Goal: Information Seeking & Learning: Learn about a topic

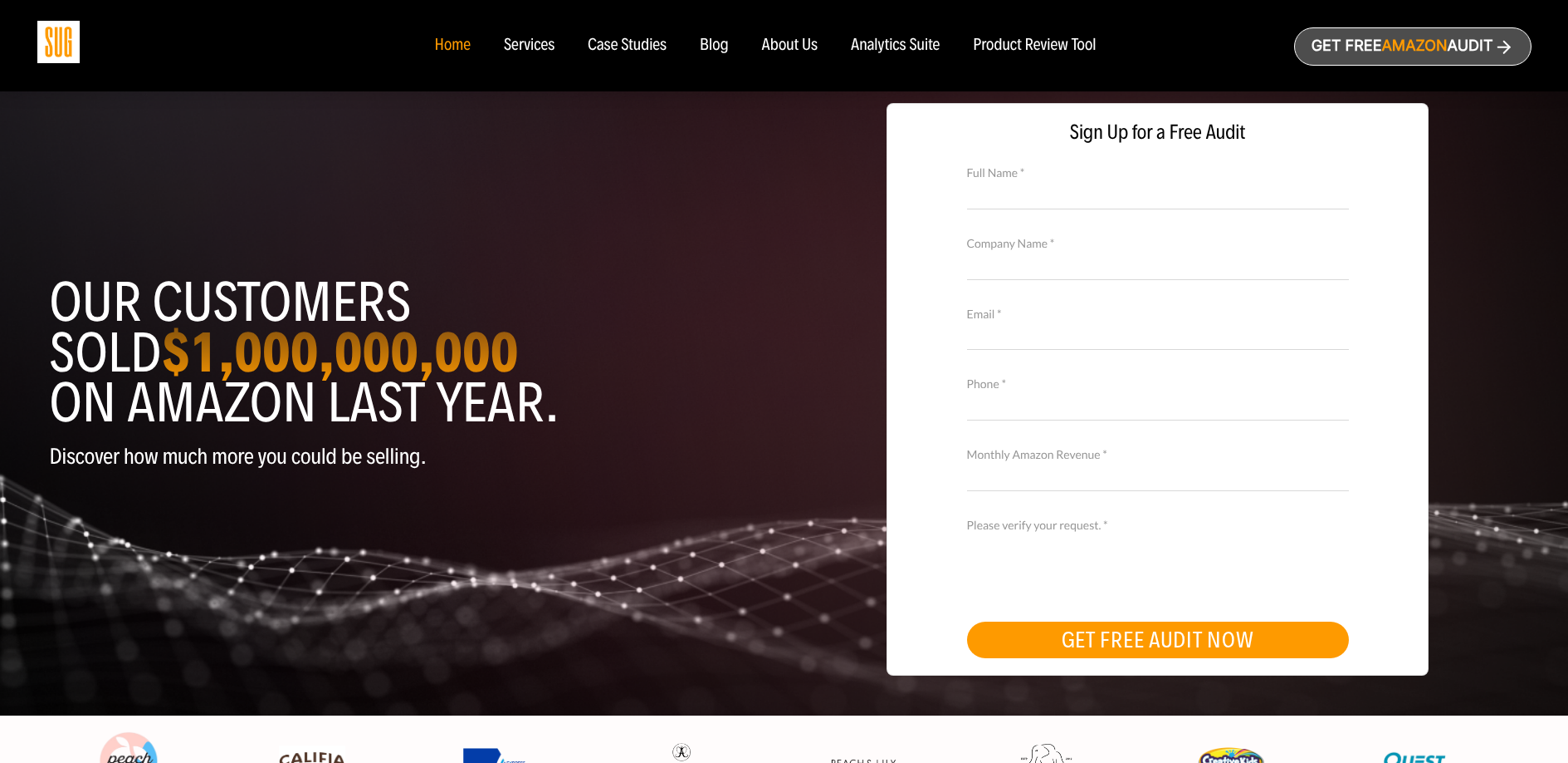
click at [529, 46] on div "Services" at bounding box center [529, 46] width 51 height 18
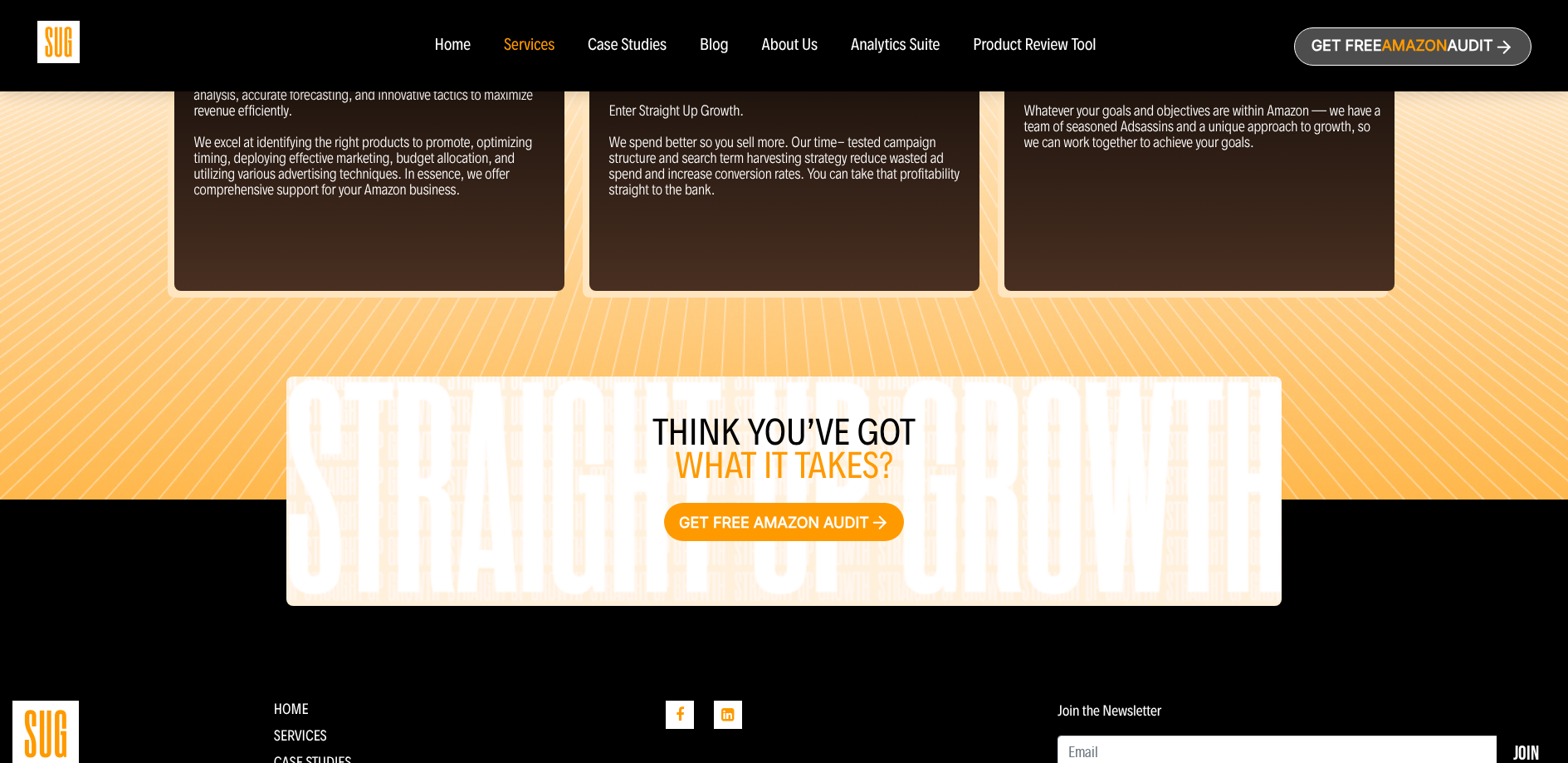
scroll to position [1839, 0]
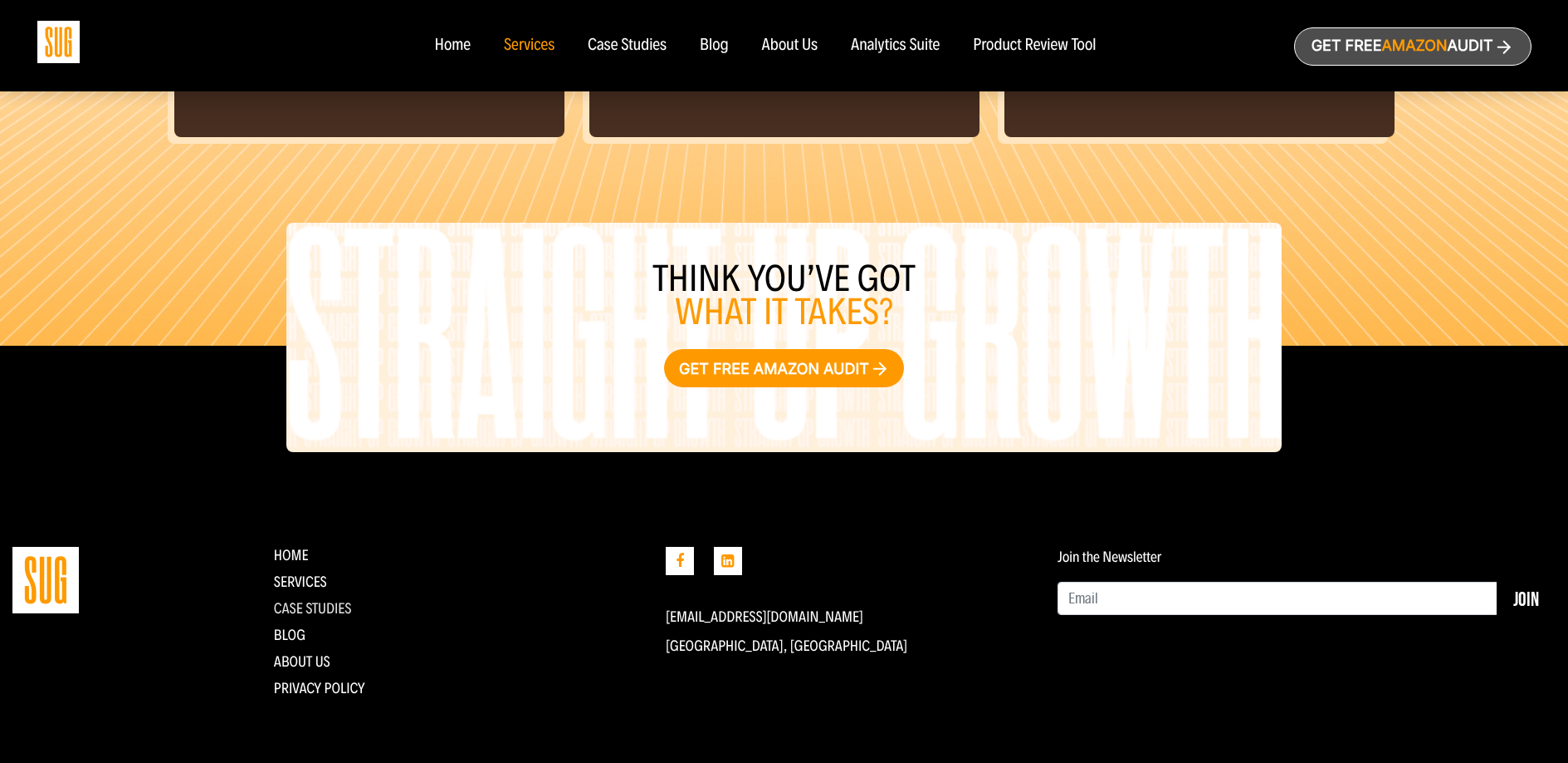
click at [324, 611] on link "CASE STUDIES" at bounding box center [313, 608] width 78 height 18
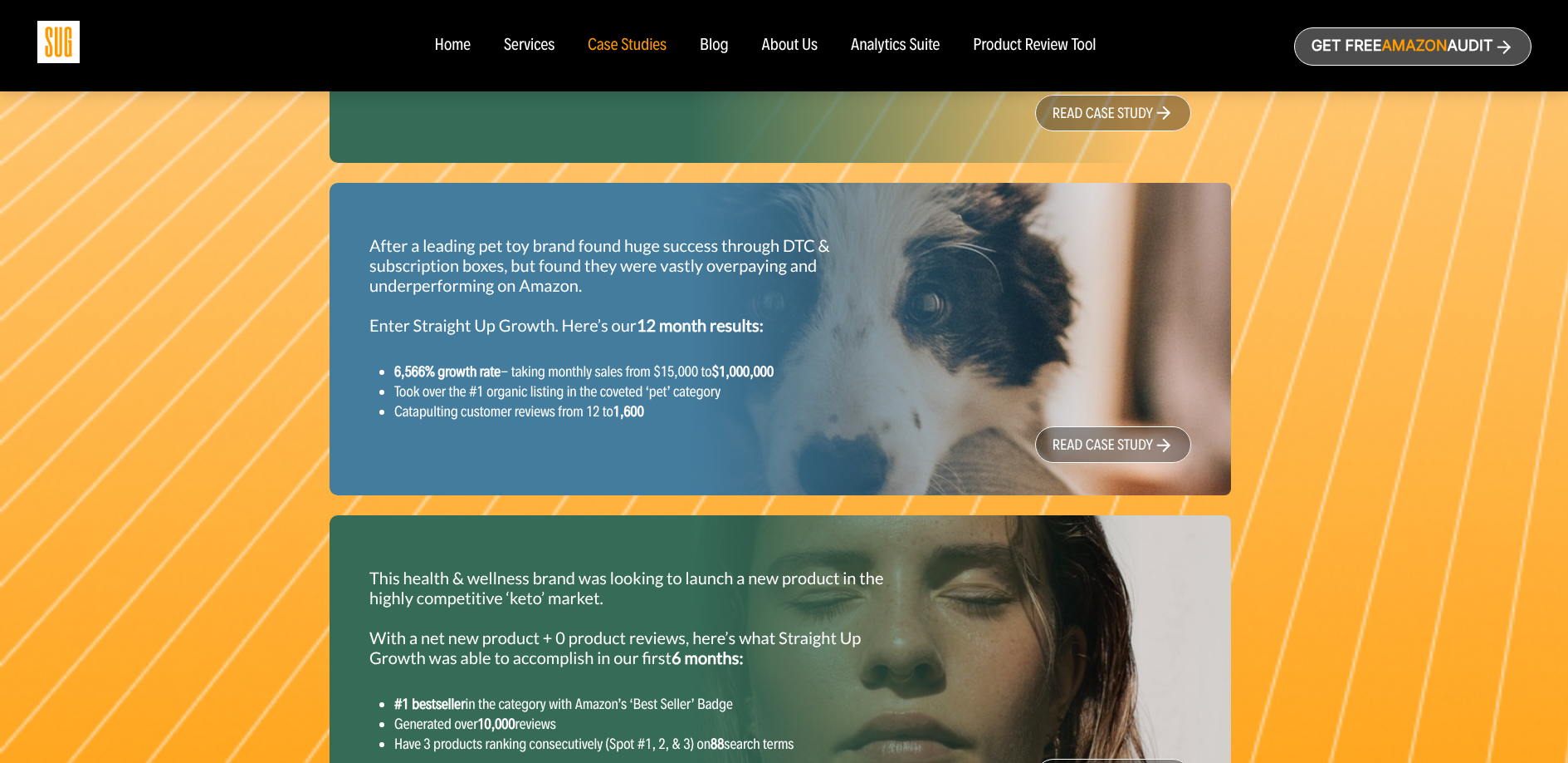
scroll to position [1926, 0]
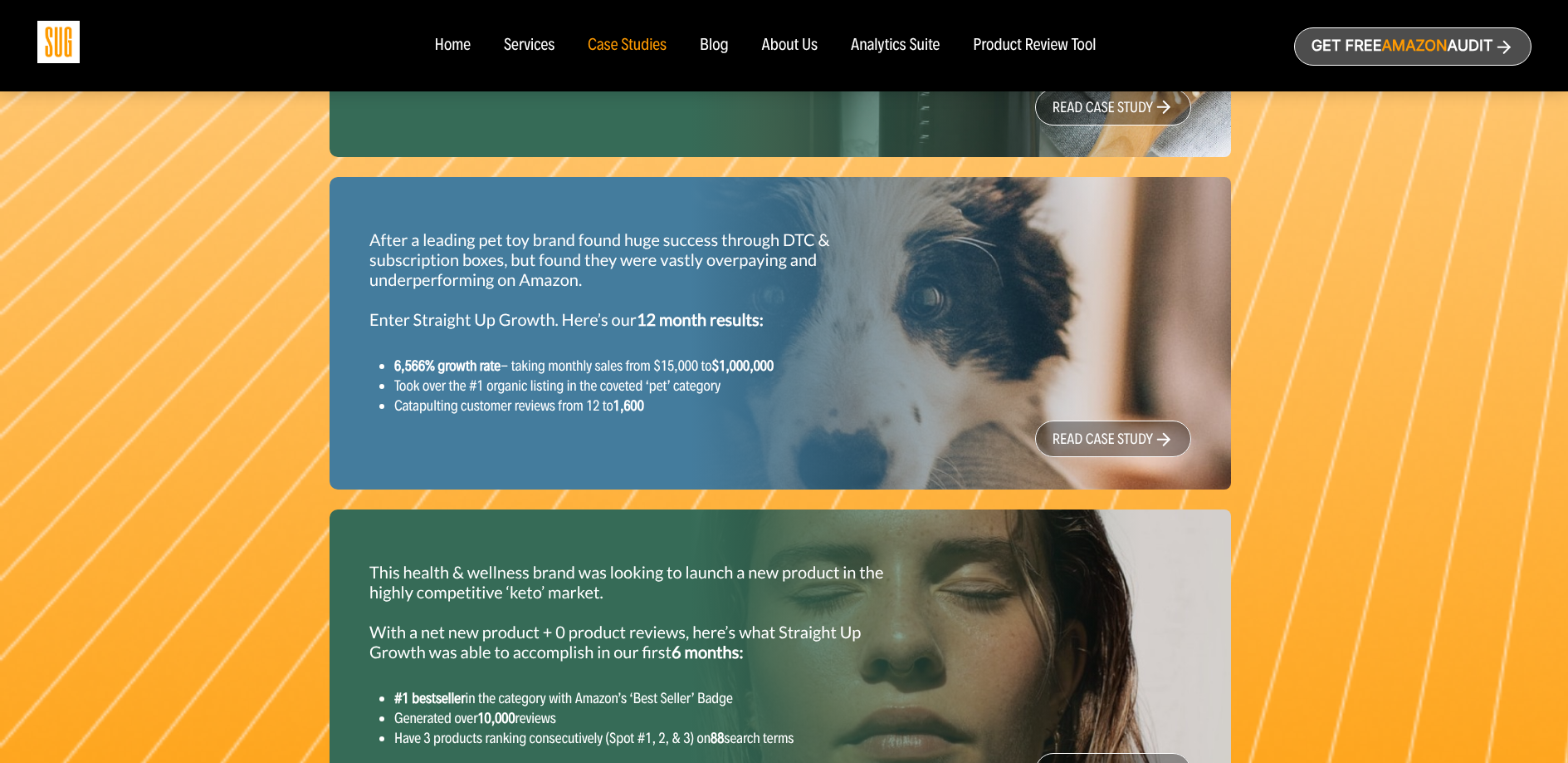
click at [1094, 442] on link "read case study" at bounding box center [1113, 439] width 156 height 37
